Goal: Communication & Community: Answer question/provide support

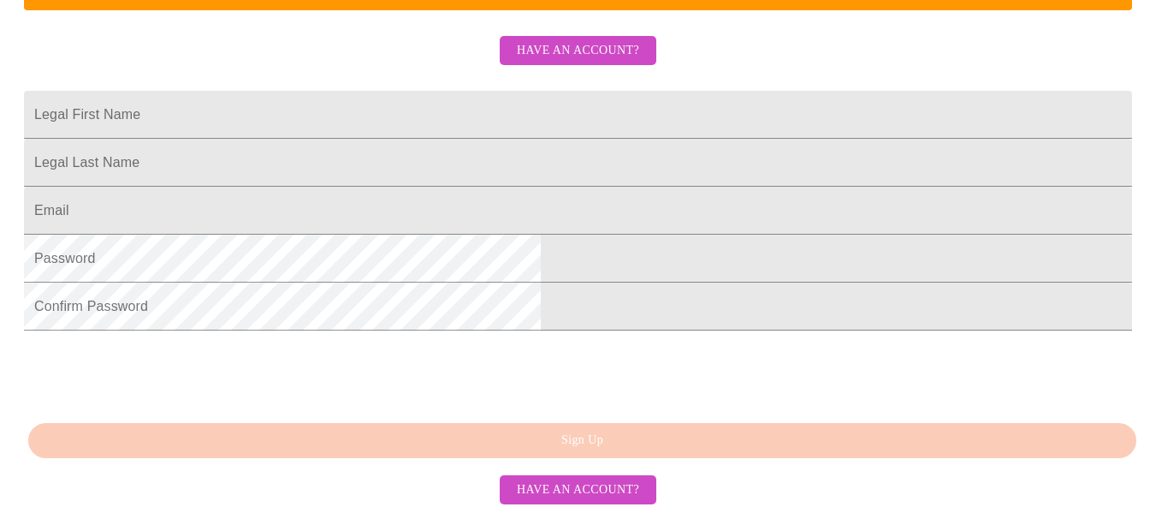
click at [614, 62] on span "Have an account?" at bounding box center [578, 50] width 122 height 21
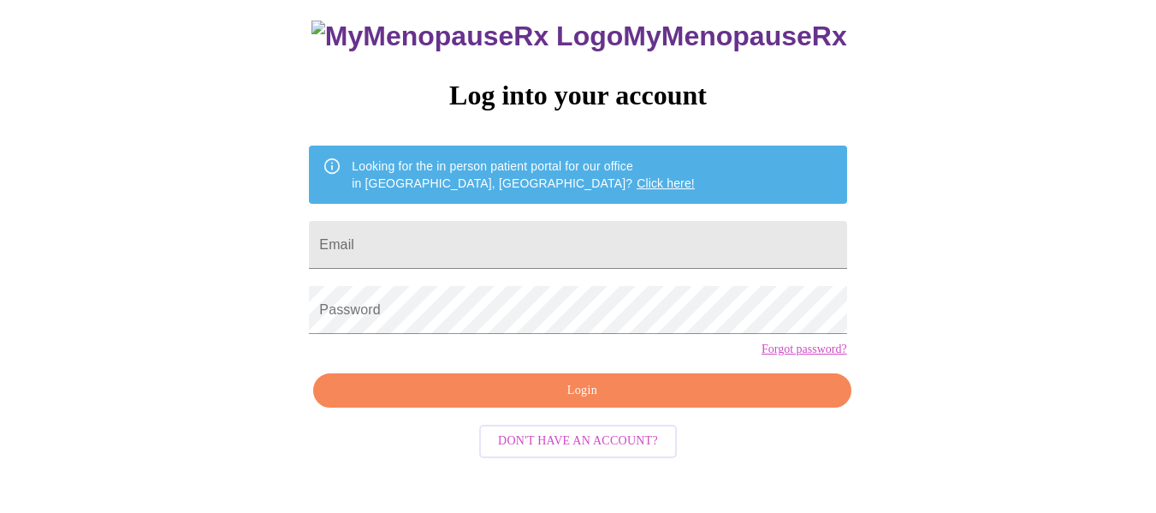
scroll to position [100, 0]
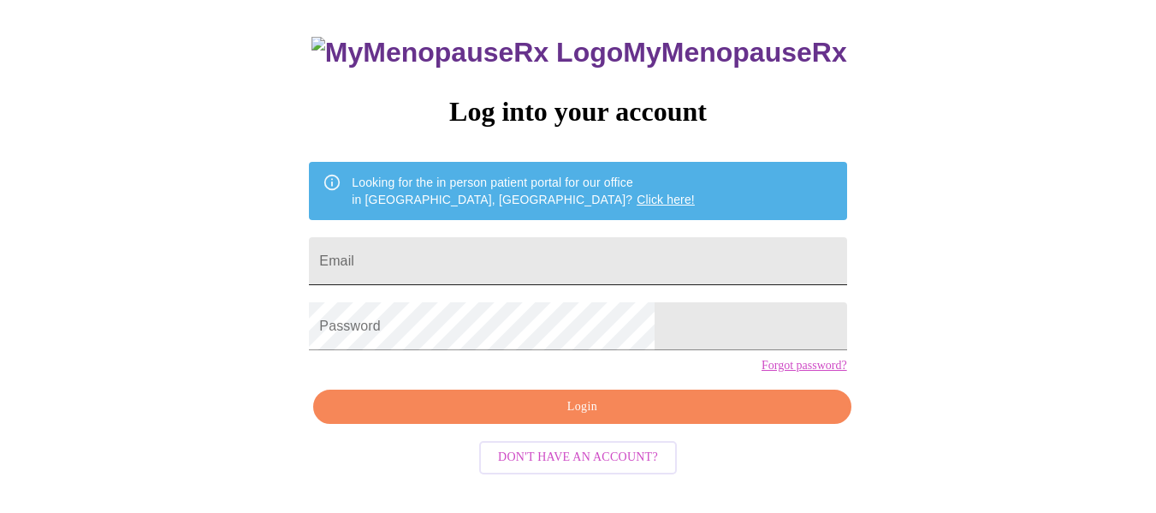
click at [475, 237] on input "Email" at bounding box center [577, 261] width 537 height 48
type input "[EMAIL_ADDRESS][DOMAIN_NAME]"
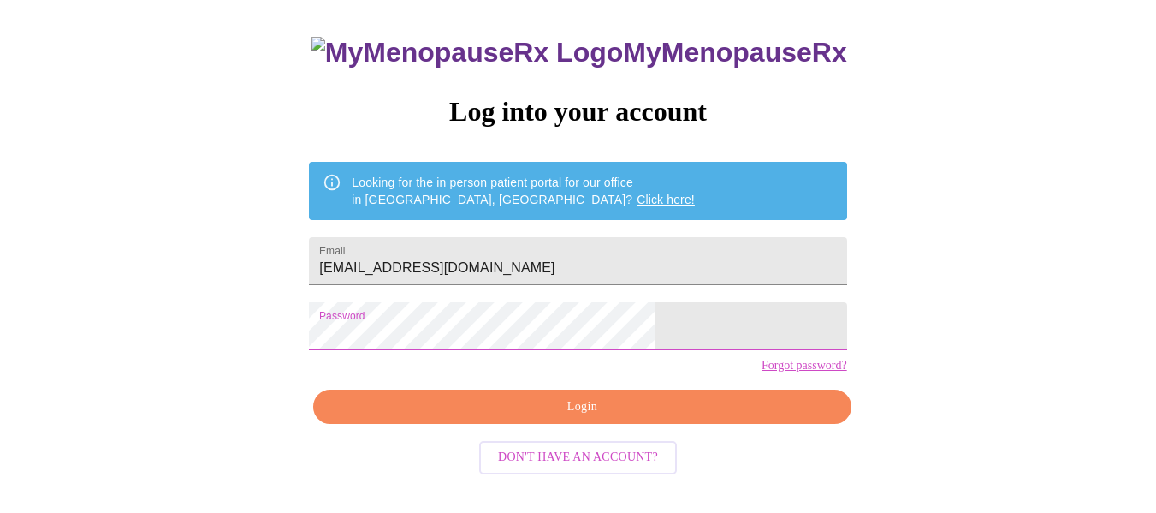
click at [573, 418] on span "Login" at bounding box center [582, 406] width 498 height 21
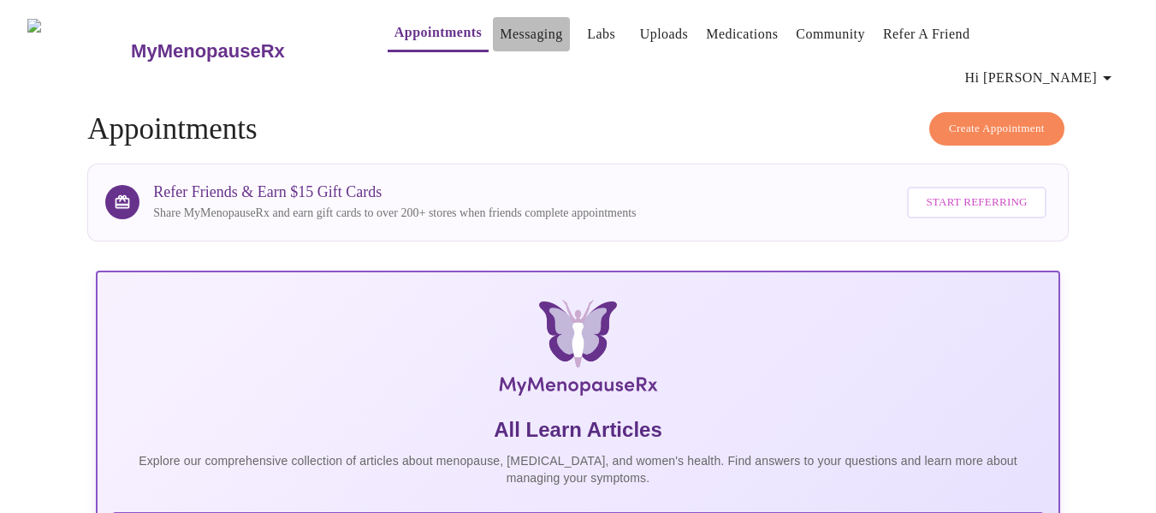
click at [513, 40] on link "Messaging" at bounding box center [531, 34] width 62 height 24
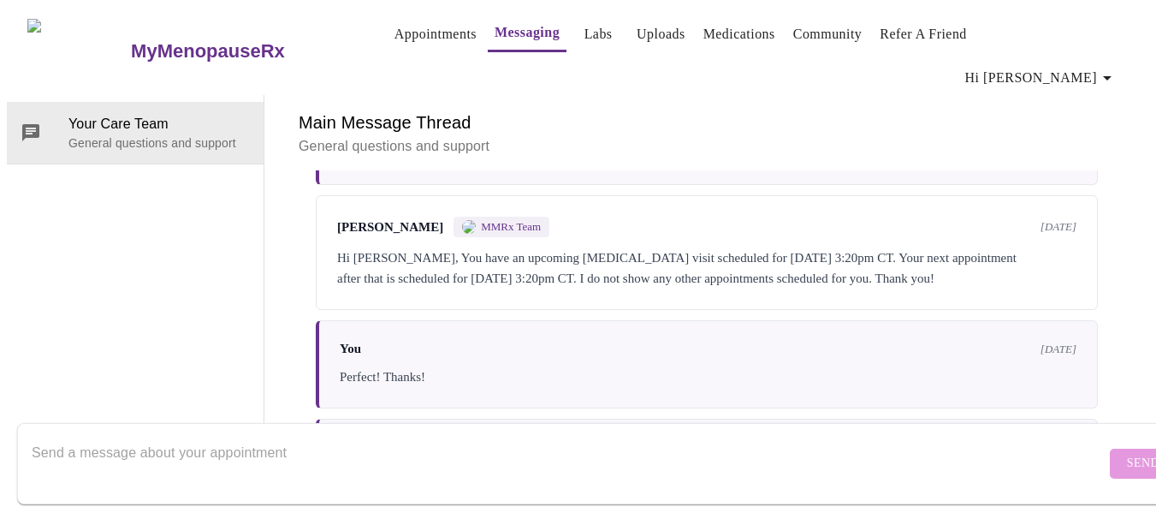
scroll to position [5214, 0]
